Goal: Transaction & Acquisition: Download file/media

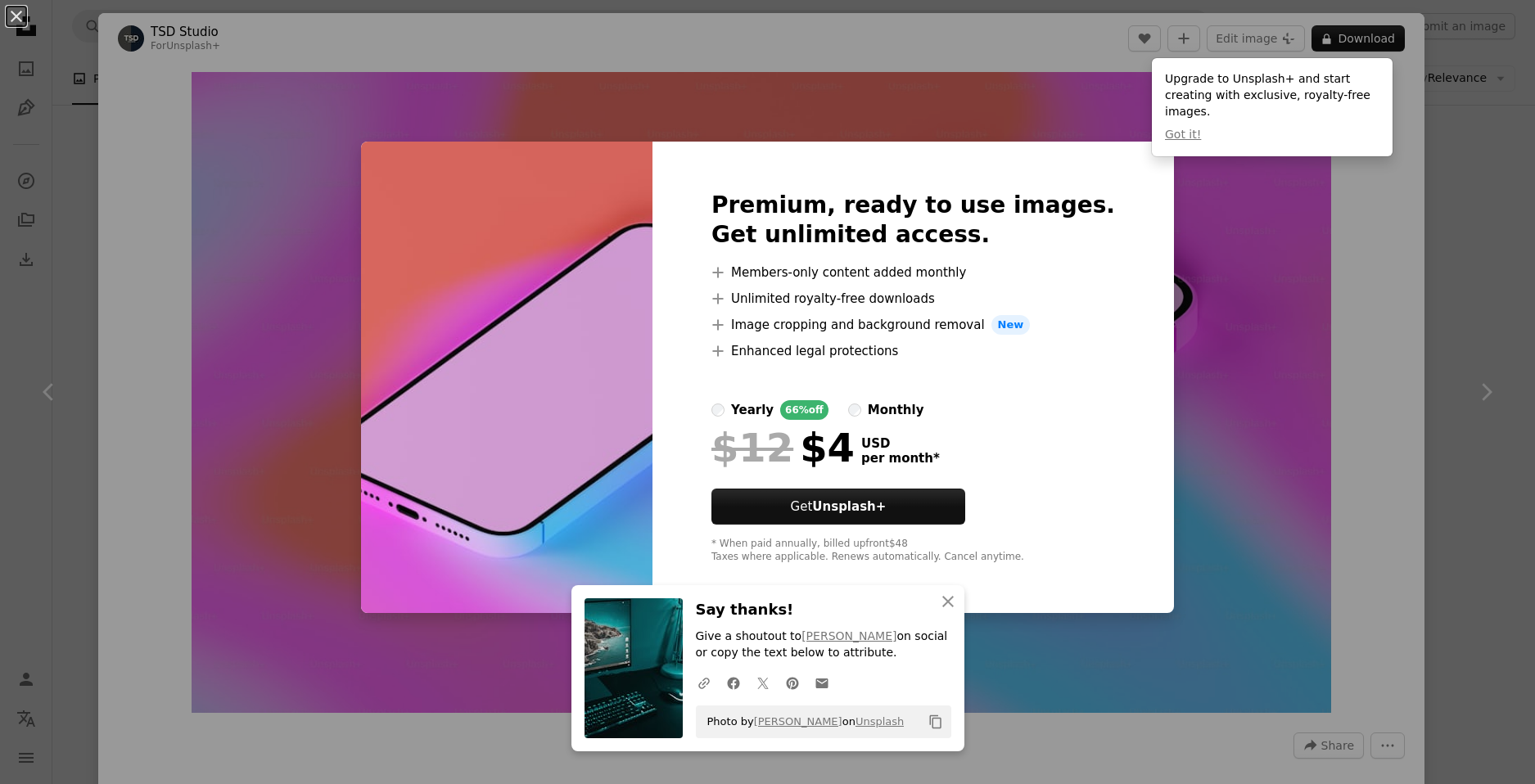
click at [1259, 337] on div "An X shape Premium, ready to use images. Get unlimited access. A plus sign Memb…" at bounding box center [768, 392] width 1535 height 784
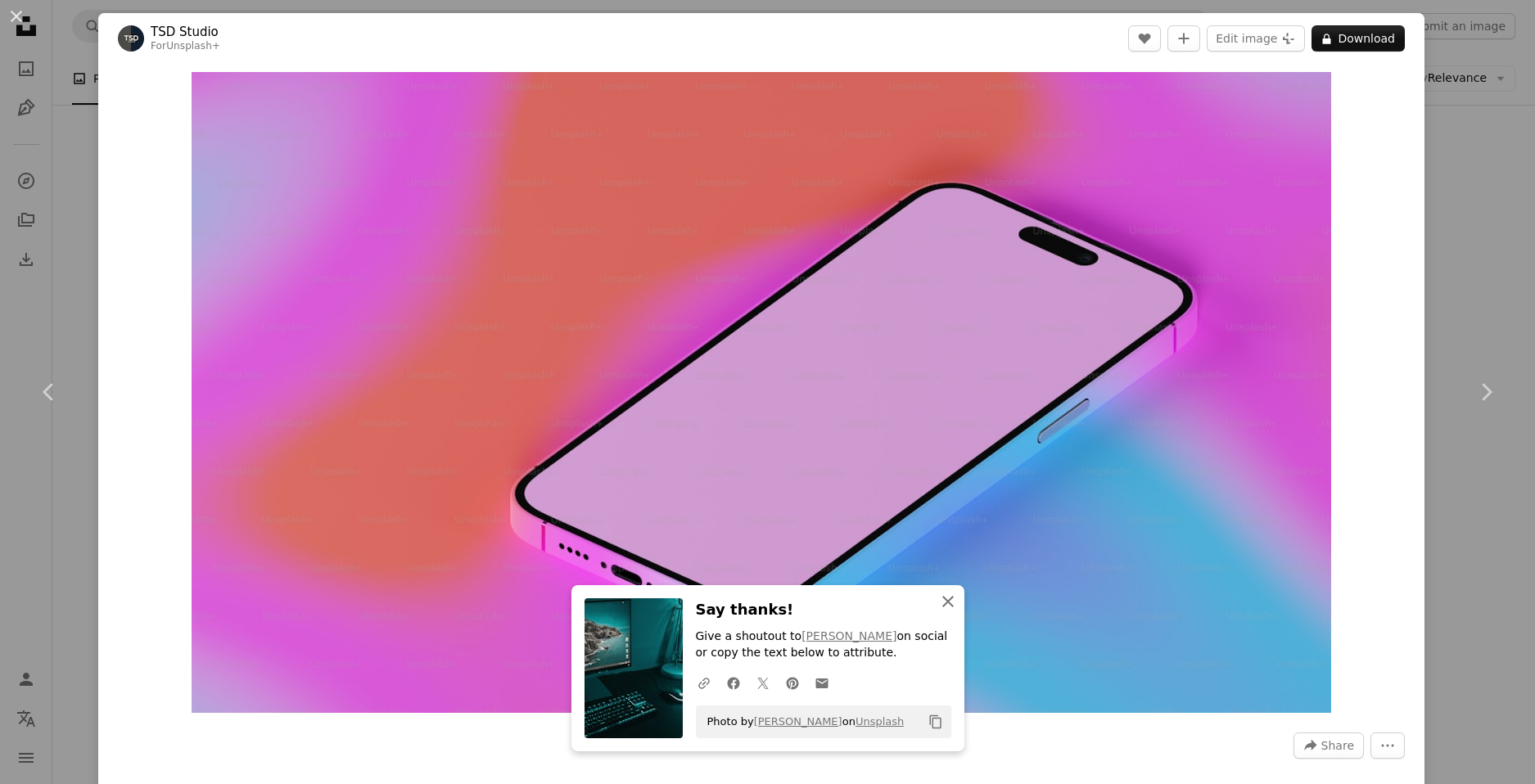
click at [949, 612] on button "An X shape Close" at bounding box center [947, 600] width 33 height 33
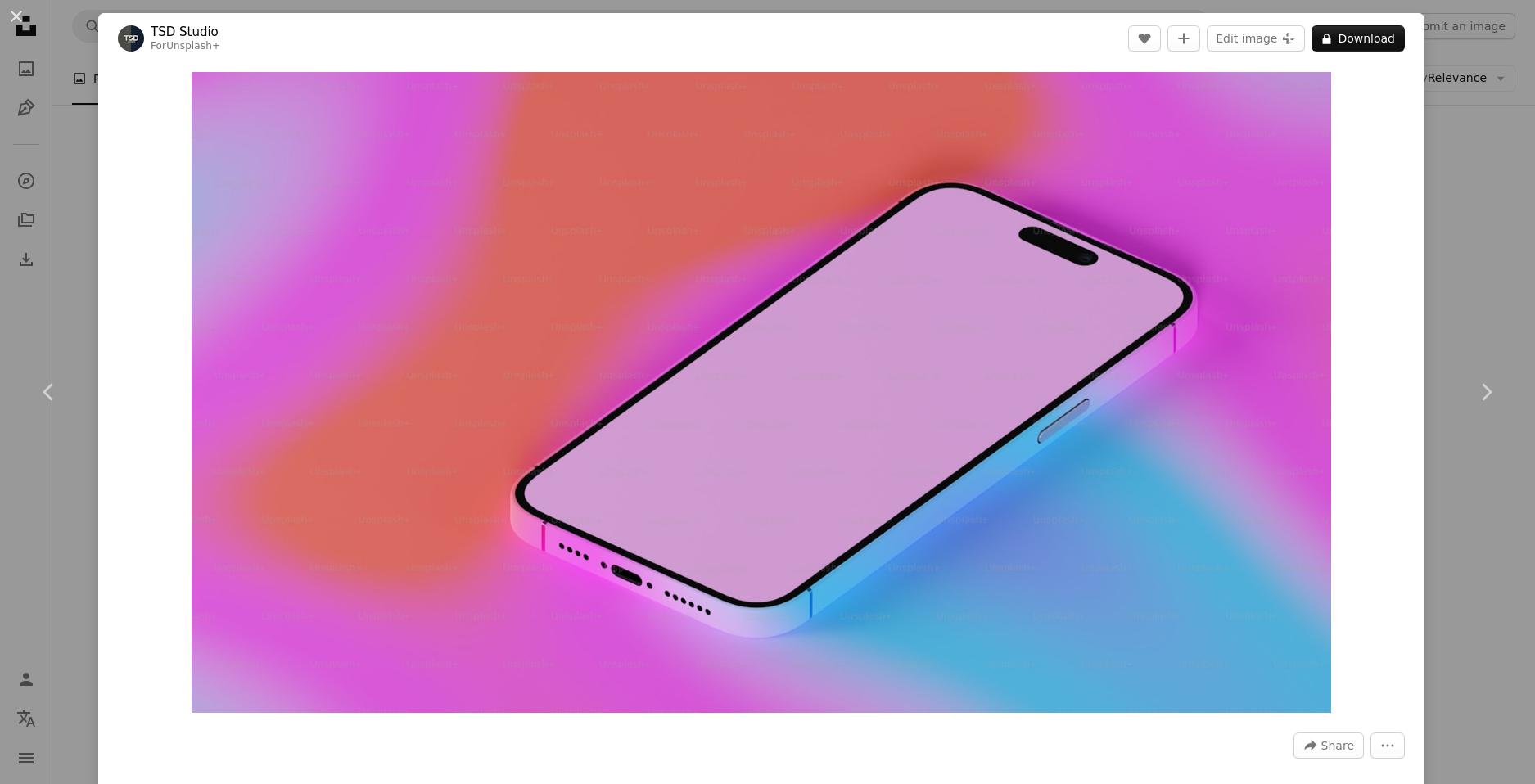
drag, startPoint x: 562, startPoint y: 43, endPoint x: 60, endPoint y: 211, distance: 529.4
click at [545, 47] on header "TSD Studio For Unsplash+ A heart A plus sign Edit image Plus sign for Unsplash+…" at bounding box center [761, 38] width 1325 height 51
click at [60, 223] on div "An X shape Chevron left Chevron right TSD Studio For Unsplash+ A heart A plus s…" at bounding box center [768, 392] width 1535 height 784
